Goal: Information Seeking & Learning: Understand process/instructions

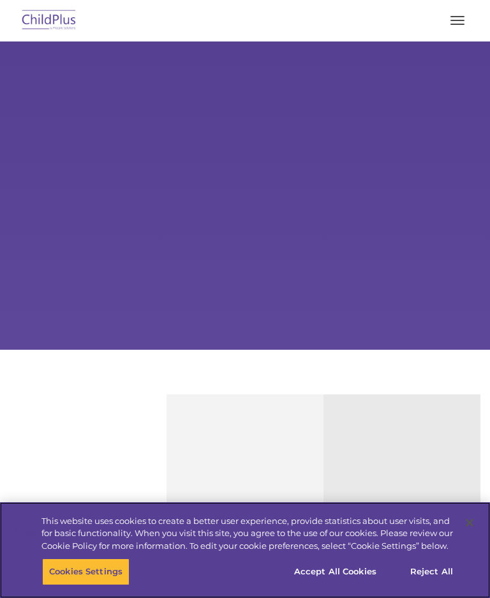
click at [350, 575] on button "Accept All Cookies" at bounding box center [335, 571] width 96 height 27
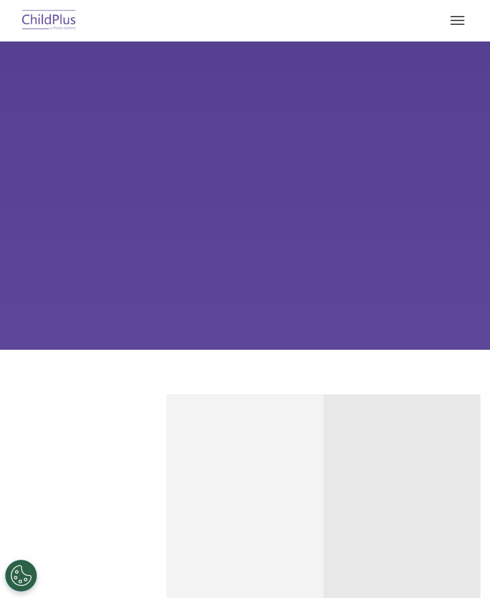
click at [460, 18] on button "button" at bounding box center [457, 20] width 27 height 20
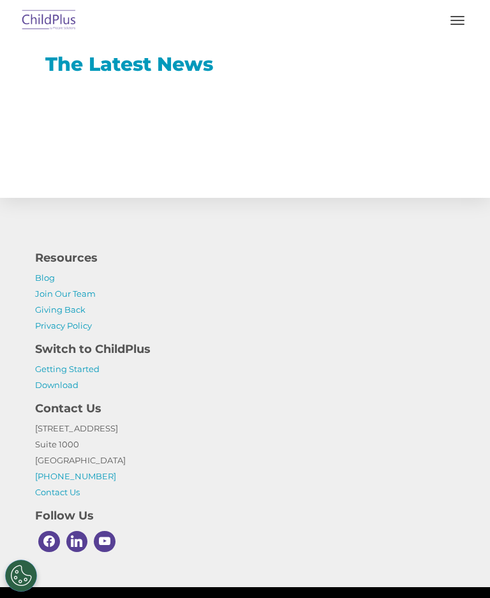
scroll to position [776, 0]
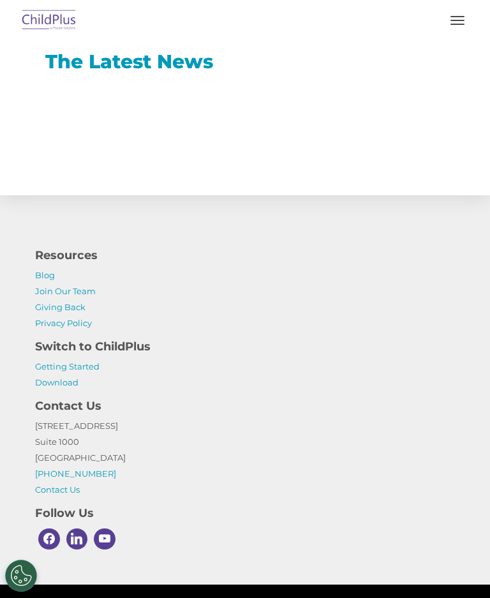
click at [92, 365] on link "Getting Started" at bounding box center [67, 366] width 64 height 10
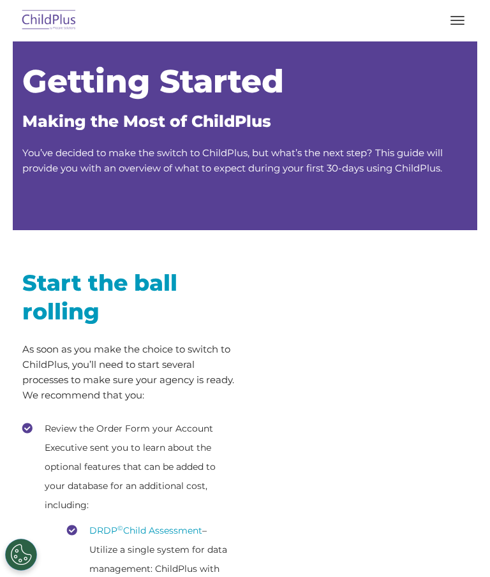
scroll to position [15, 0]
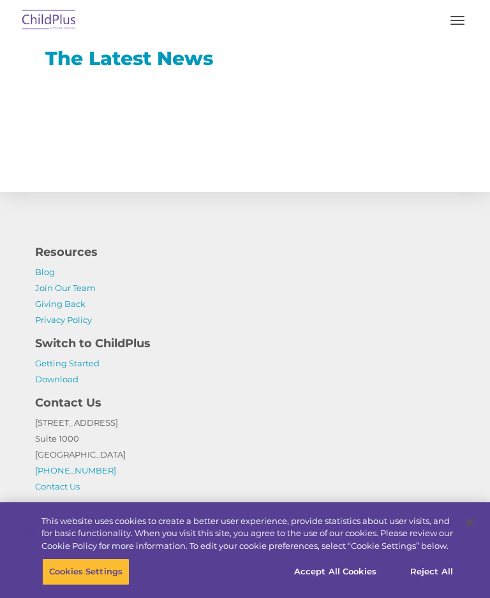
click at [36, 365] on link "Getting Started" at bounding box center [67, 363] width 64 height 10
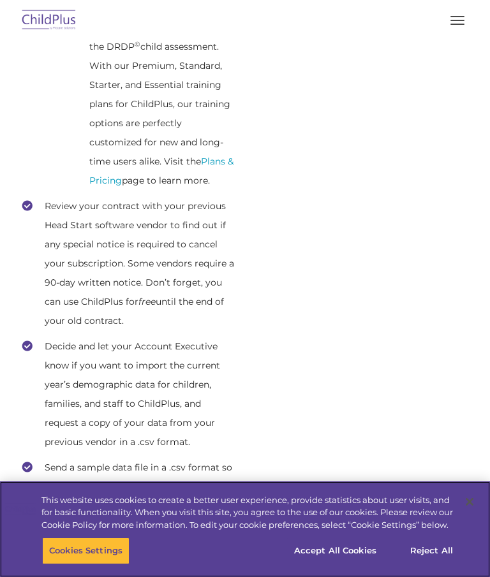
scroll to position [732, 0]
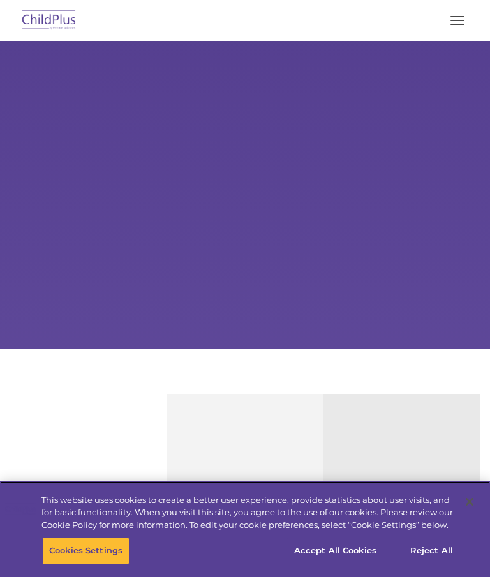
click at [345, 556] on button "Accept All Cookies" at bounding box center [335, 551] width 96 height 27
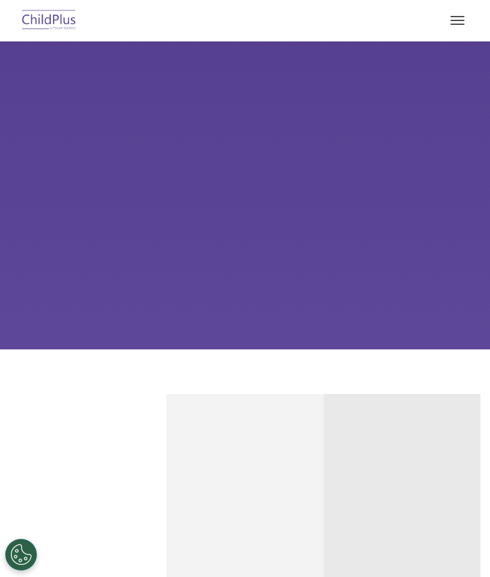
click at [464, 20] on span "button" at bounding box center [457, 20] width 14 height 1
click at [459, 19] on button "button" at bounding box center [457, 20] width 27 height 20
click at [461, 14] on button "button" at bounding box center [457, 20] width 27 height 20
click at [469, 14] on button "button" at bounding box center [457, 20] width 27 height 20
click at [470, 12] on button "button" at bounding box center [457, 20] width 27 height 20
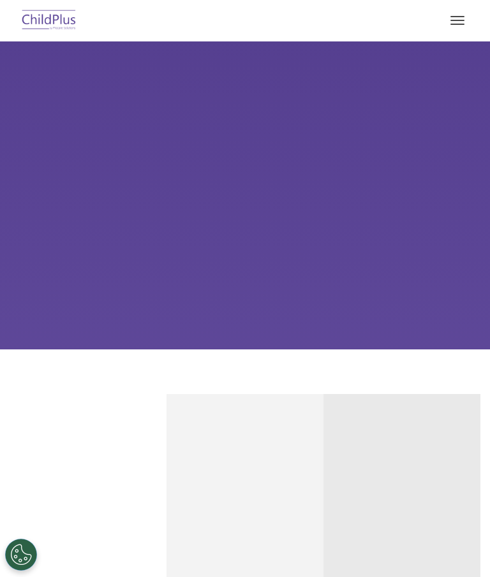
click at [468, 15] on button "button" at bounding box center [457, 20] width 27 height 20
click at [468, 17] on button "button" at bounding box center [457, 20] width 27 height 20
click at [468, 14] on button "button" at bounding box center [457, 20] width 27 height 20
click at [466, 18] on button "button" at bounding box center [457, 20] width 27 height 20
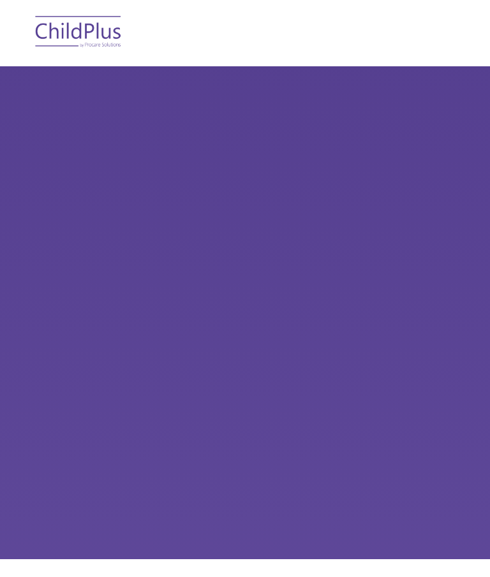
scroll to position [0, 158]
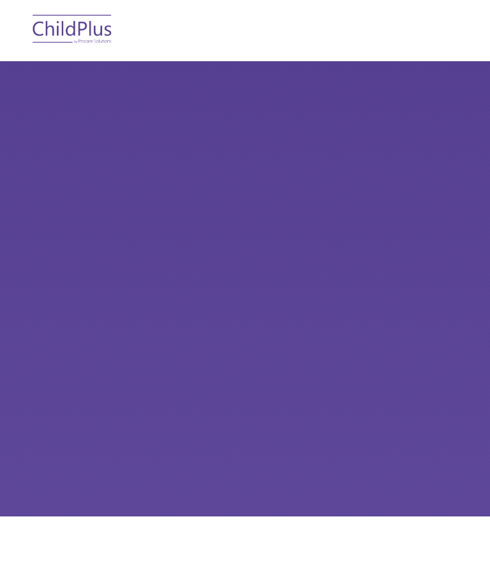
click at [444, 27] on button "button" at bounding box center [457, 20] width 27 height 20
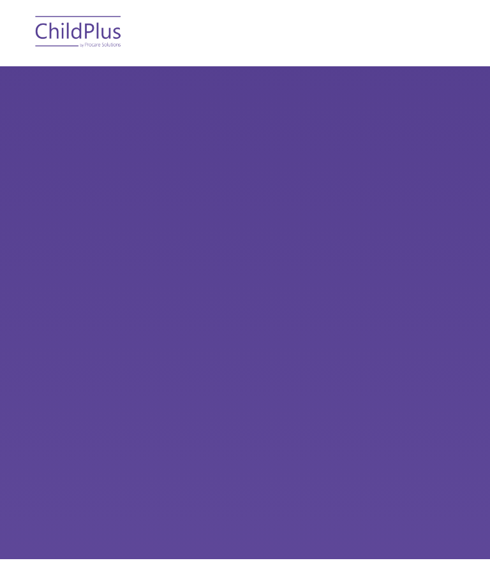
click at [444, 15] on button "button" at bounding box center [457, 20] width 27 height 20
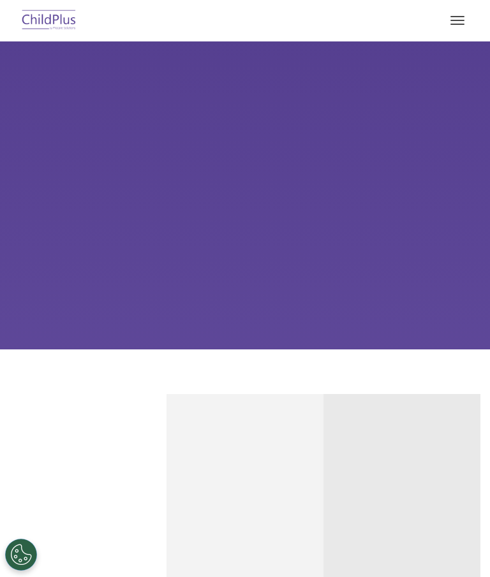
scroll to position [0, 184]
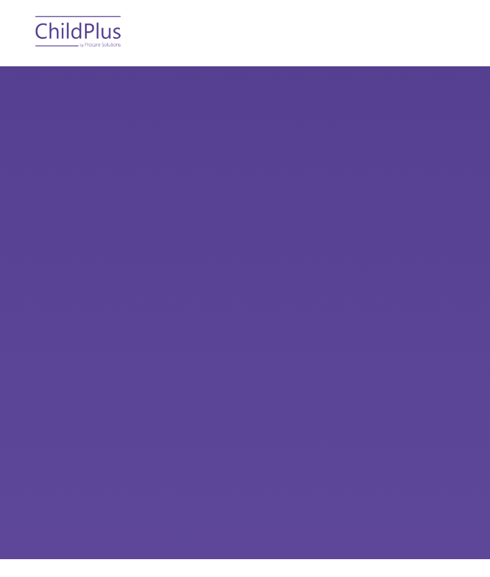
click at [444, 15] on button "button" at bounding box center [457, 20] width 27 height 20
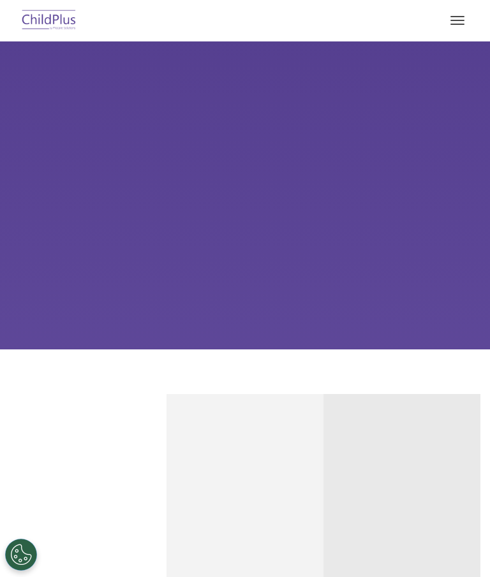
click at [40, 24] on img at bounding box center [49, 21] width 60 height 30
click at [22, 556] on button "Cookies Settings" at bounding box center [21, 555] width 32 height 32
